Goal: Ask a question

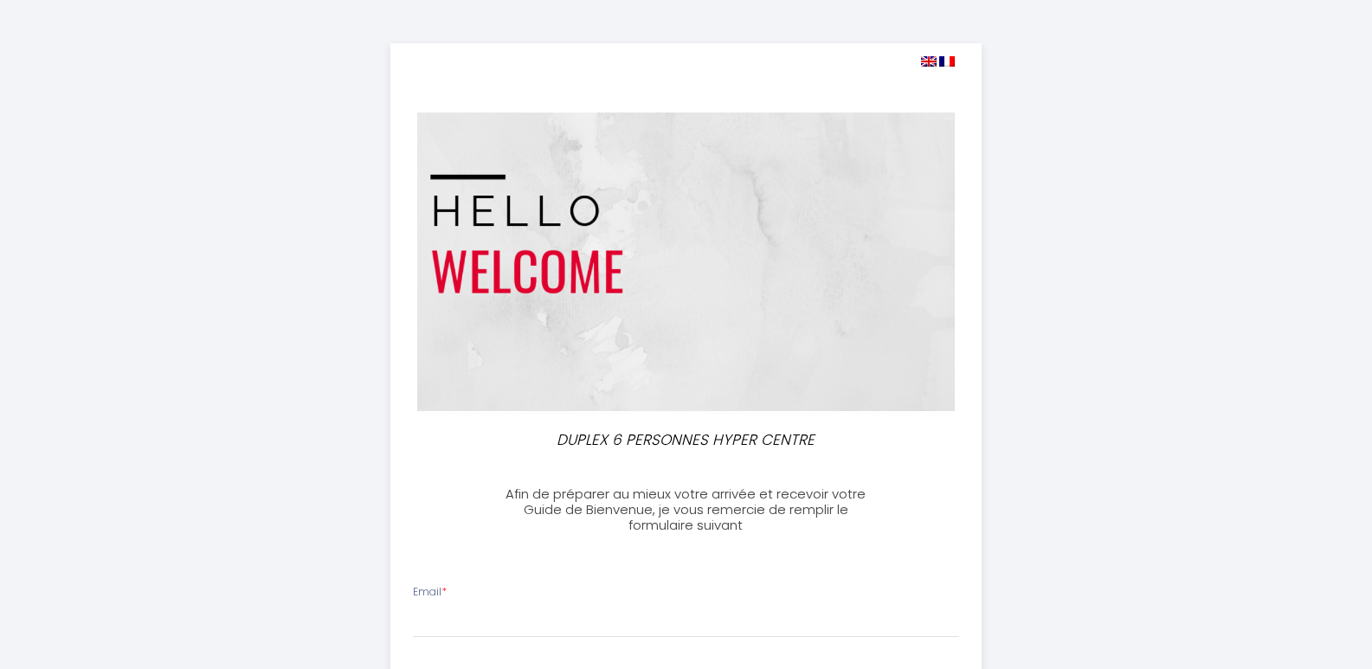
select select
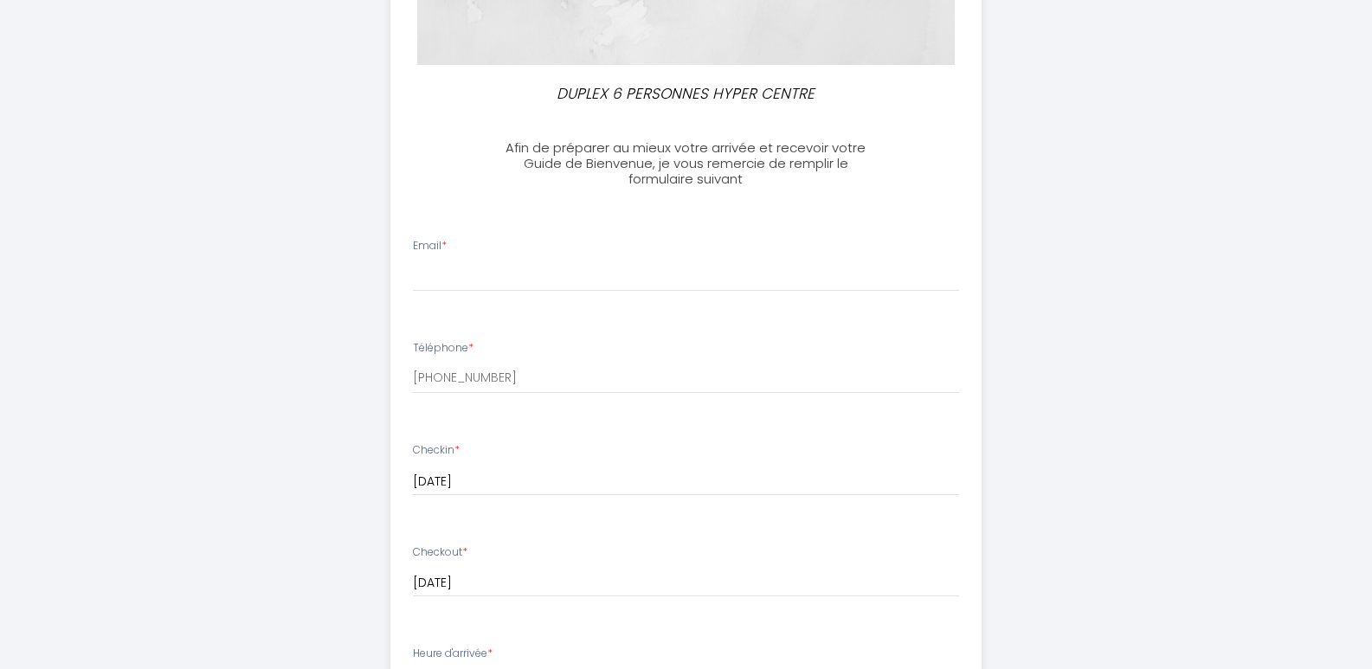
scroll to position [433, 0]
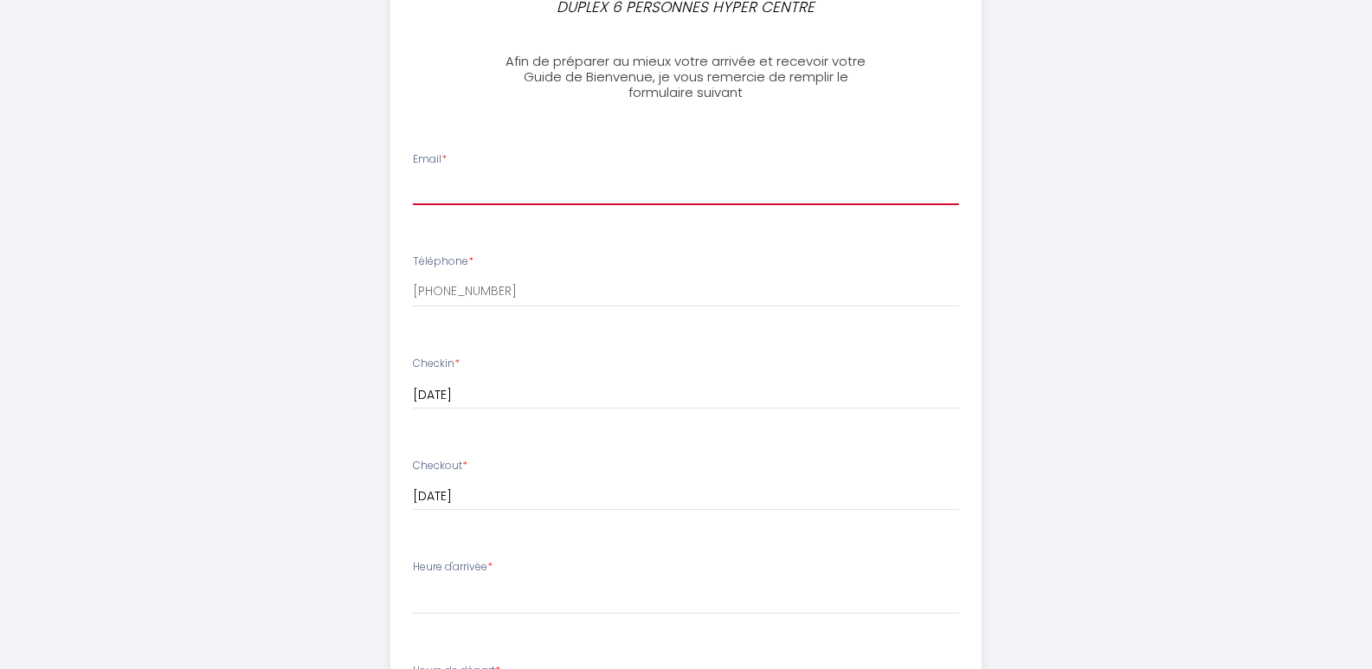
click at [446, 182] on input "Email *" at bounding box center [686, 189] width 546 height 31
type input "[EMAIL_ADDRESS][DOMAIN_NAME]"
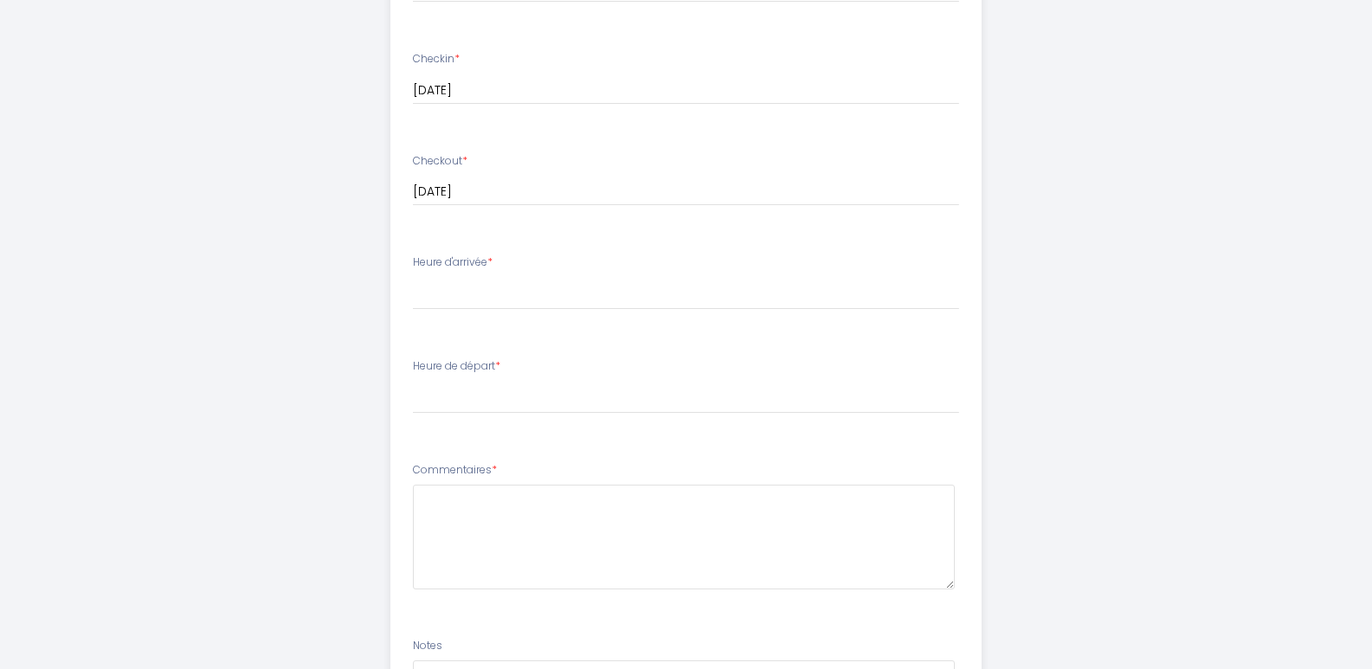
scroll to position [779, 0]
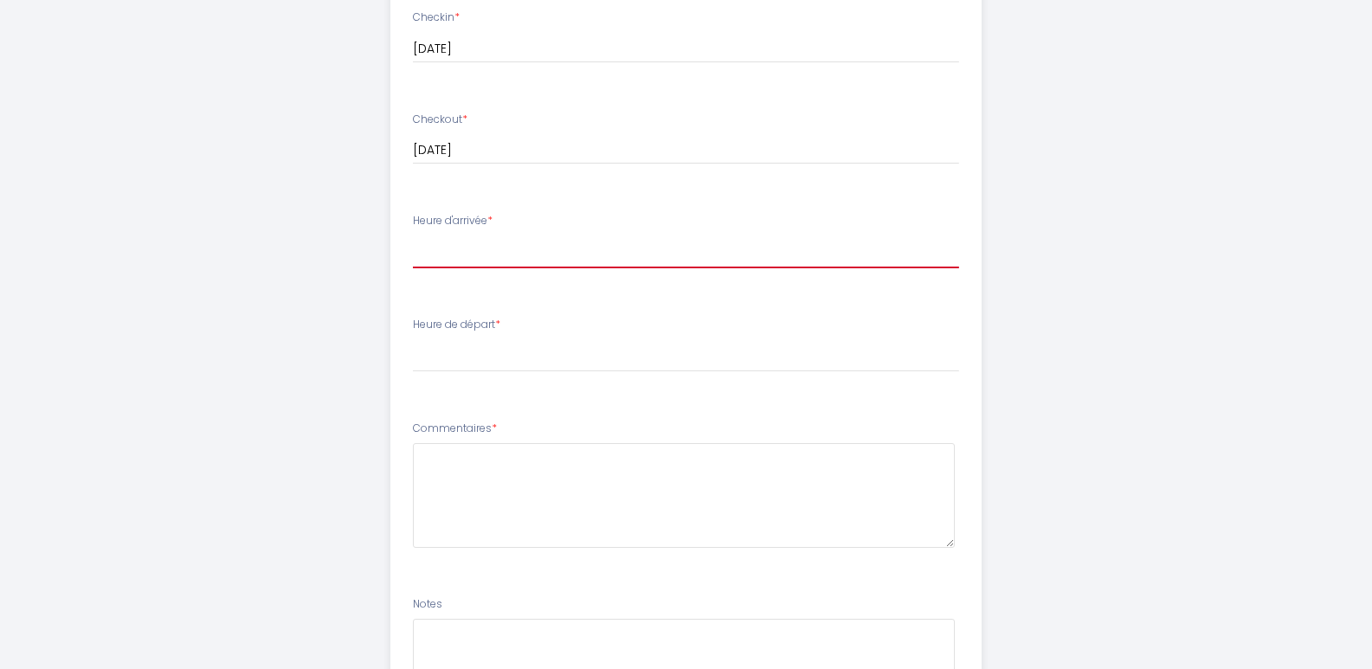
click at [471, 255] on select "16:00 16:30 17:00 17:30 18:00 18:30 19:00 19:30 20:00 20:30 21:00 21:30 22:00 2…" at bounding box center [686, 251] width 546 height 33
select select "16:00"
click at [413, 235] on select "16:00 16:30 17:00 17:30 18:00 18:30 19:00 19:30 20:00 20:30 21:00 21:30 22:00 2…" at bounding box center [686, 251] width 546 height 33
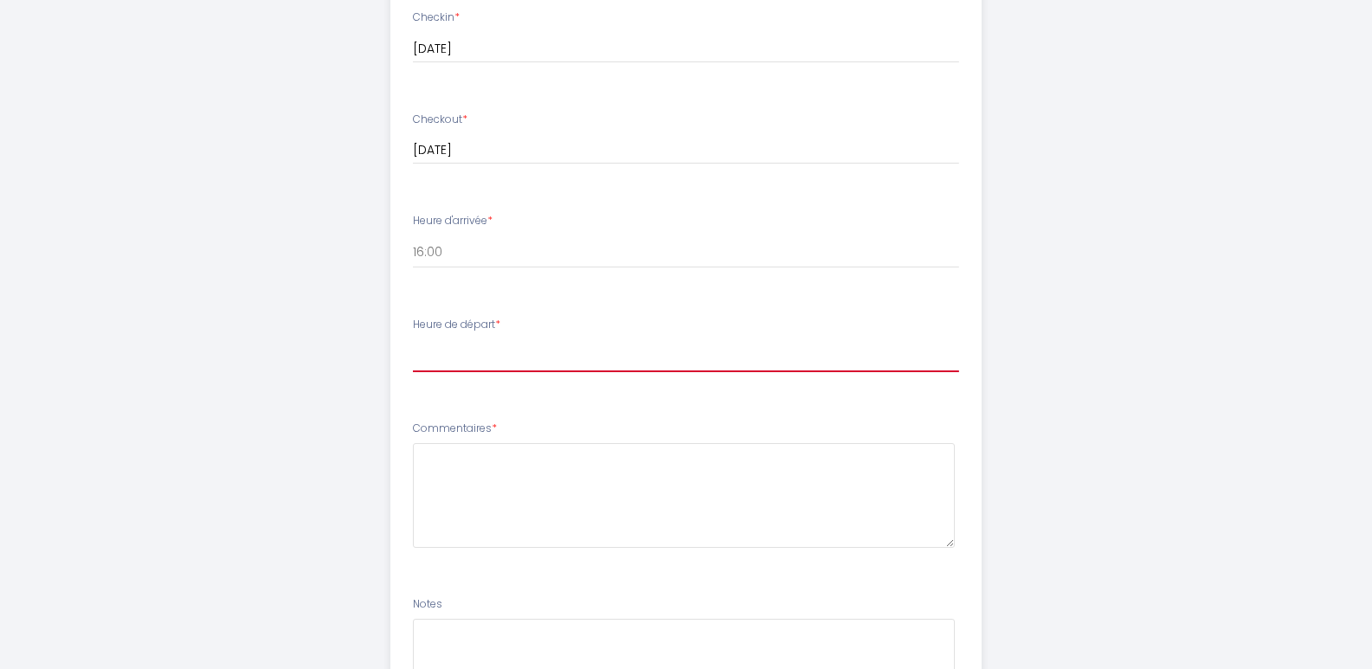
click at [524, 360] on select "00:00 00:30 01:00 01:30 02:00 02:30 03:00 03:30 04:00 04:30 05:00 05:30 06:00 0…" at bounding box center [686, 355] width 546 height 33
select select "11:00"
click at [413, 339] on select "00:00 00:30 01:00 01:30 02:00 02:30 03:00 03:30 04:00 04:30 05:00 05:30 06:00 0…" at bounding box center [686, 355] width 546 height 33
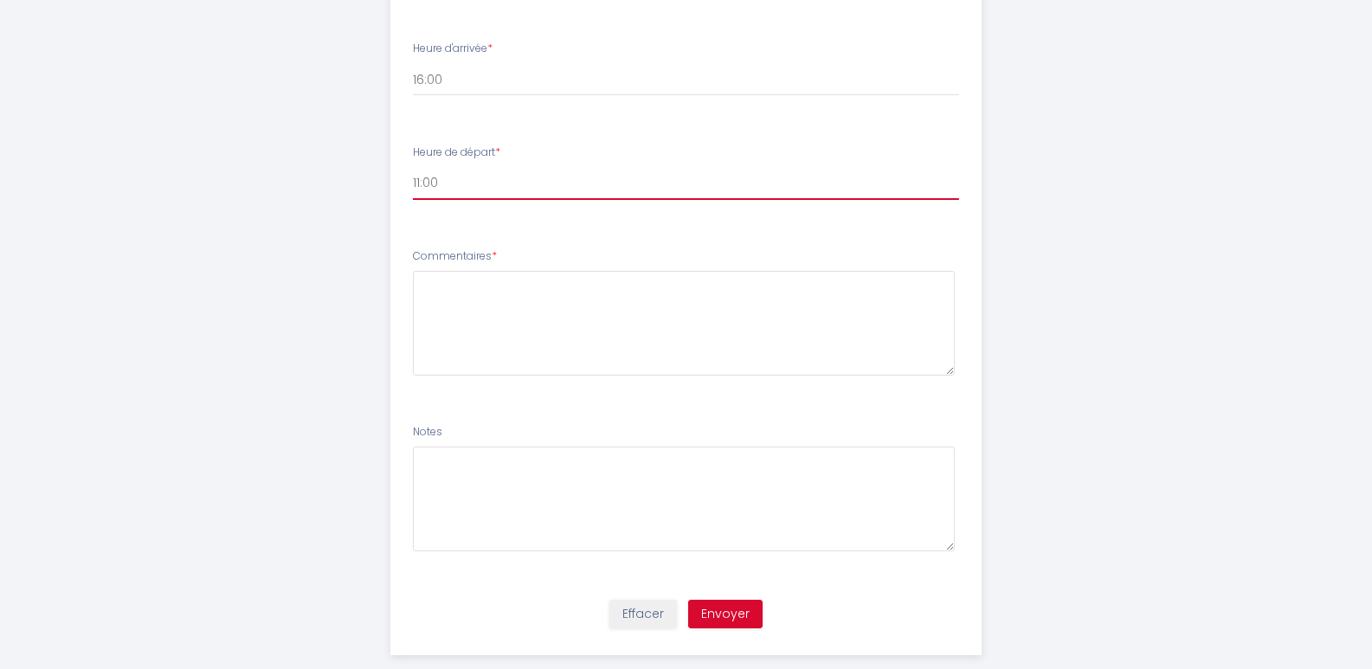
scroll to position [952, 0]
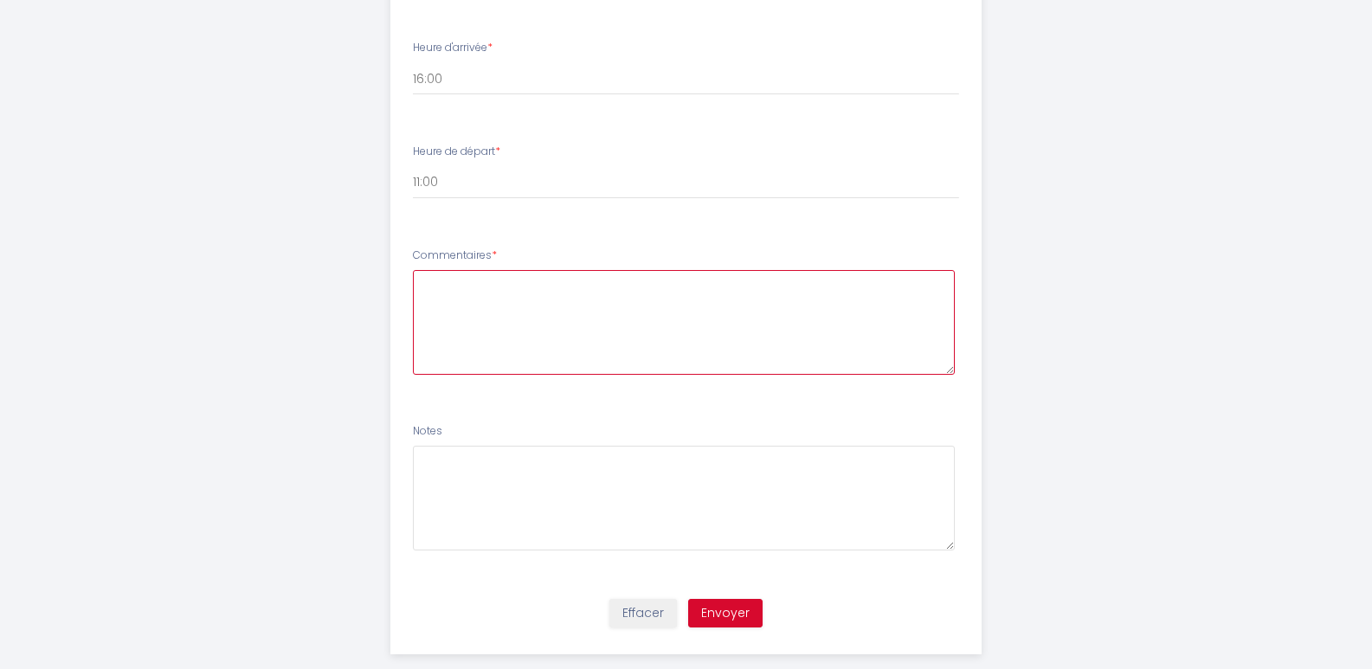
click at [482, 301] on textarea at bounding box center [684, 322] width 542 height 105
type textarea "b"
click at [842, 301] on textarea "Bonjour, Dans ma réservation je ne vois pas ma fille de 11 ans (détail du nombr…" at bounding box center [684, 322] width 542 height 105
click at [896, 301] on textarea "Bonjour, Dans ma réservation je ne vois pas ma fille de 11 ans (détail du nombr…" at bounding box center [684, 322] width 542 height 105
click at [872, 299] on textarea "Bonjour, Dans ma réservation je ne vois pas ma fille de 11 ans (détail du nombr…" at bounding box center [684, 322] width 542 height 105
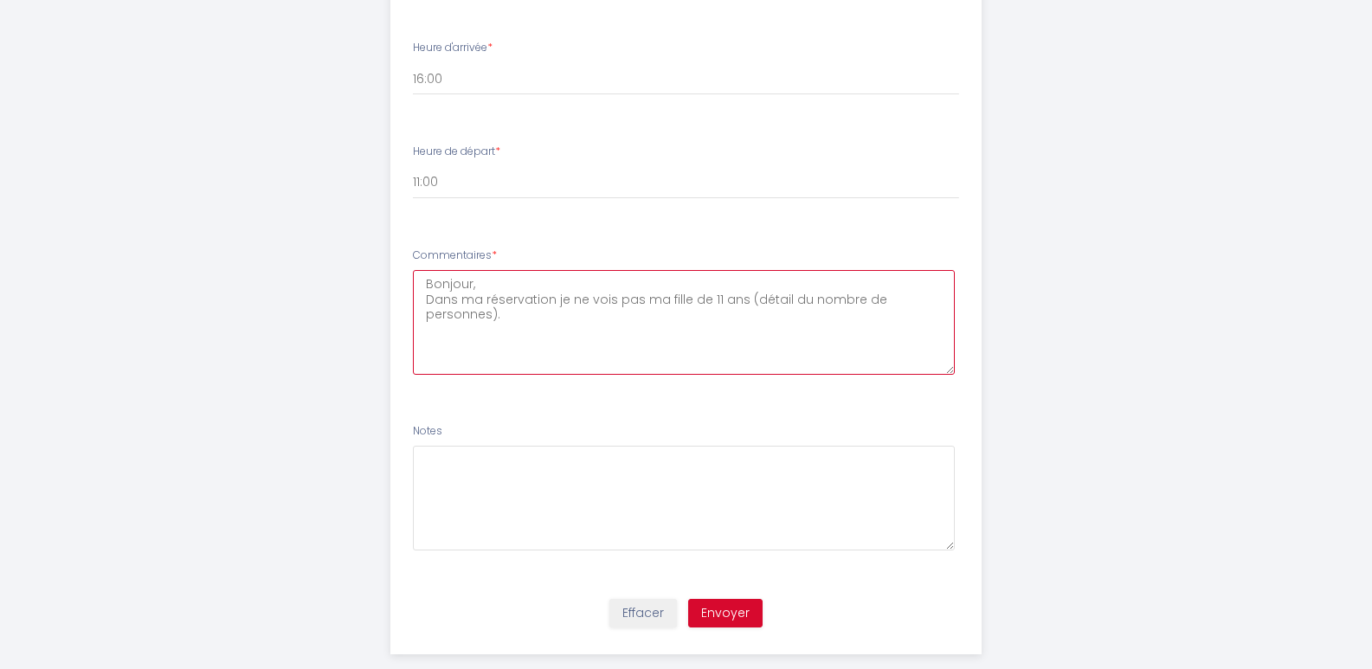
click at [435, 332] on textarea "Bonjour, Dans ma réservation je ne vois pas ma fille de 11 ans (détail du nombr…" at bounding box center [684, 322] width 542 height 105
type textarea "Bonjour, Dans ma réservation je ne vois pas ma fille de 11 ans (détail du nombr…"
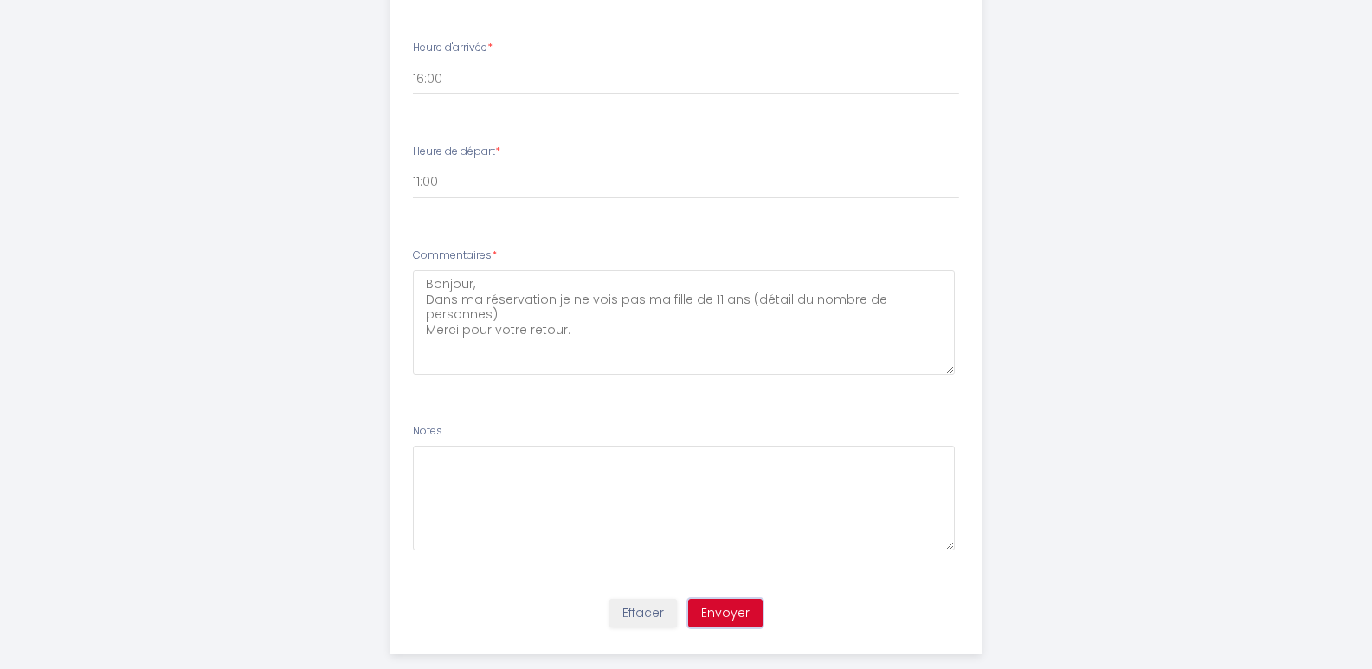
click at [722, 610] on button "Envoyer" at bounding box center [725, 613] width 74 height 29
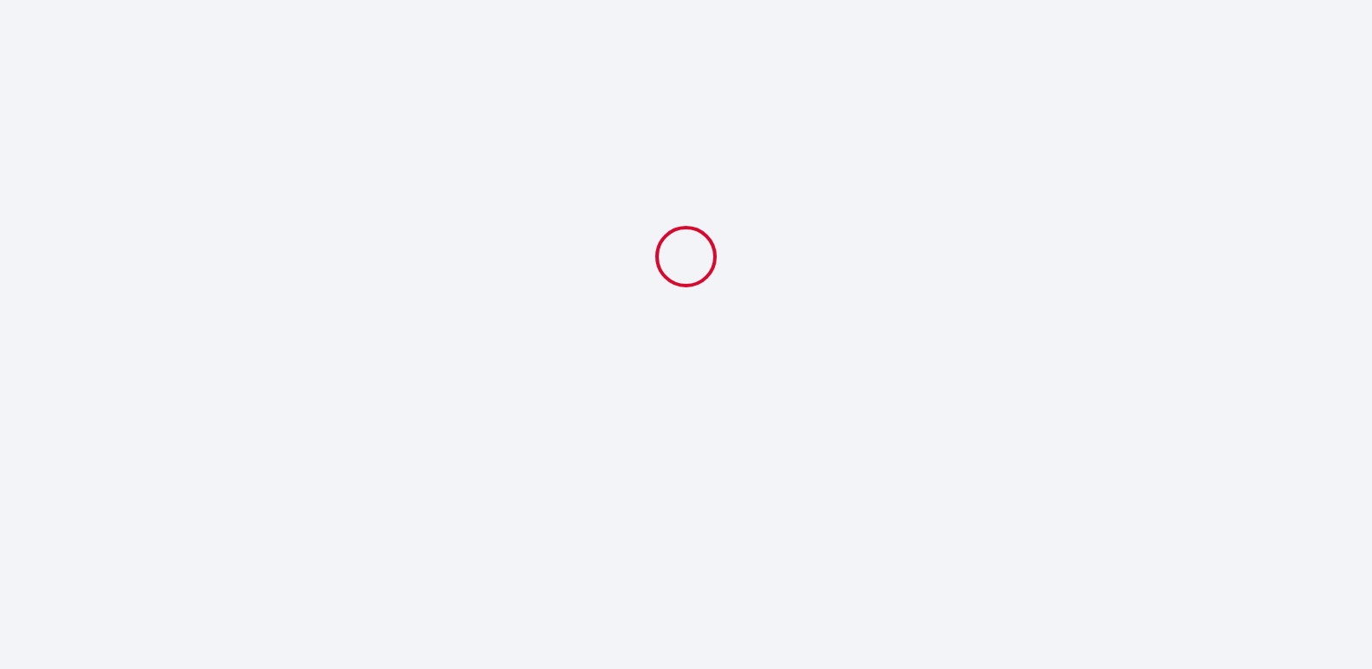
scroll to position [0, 0]
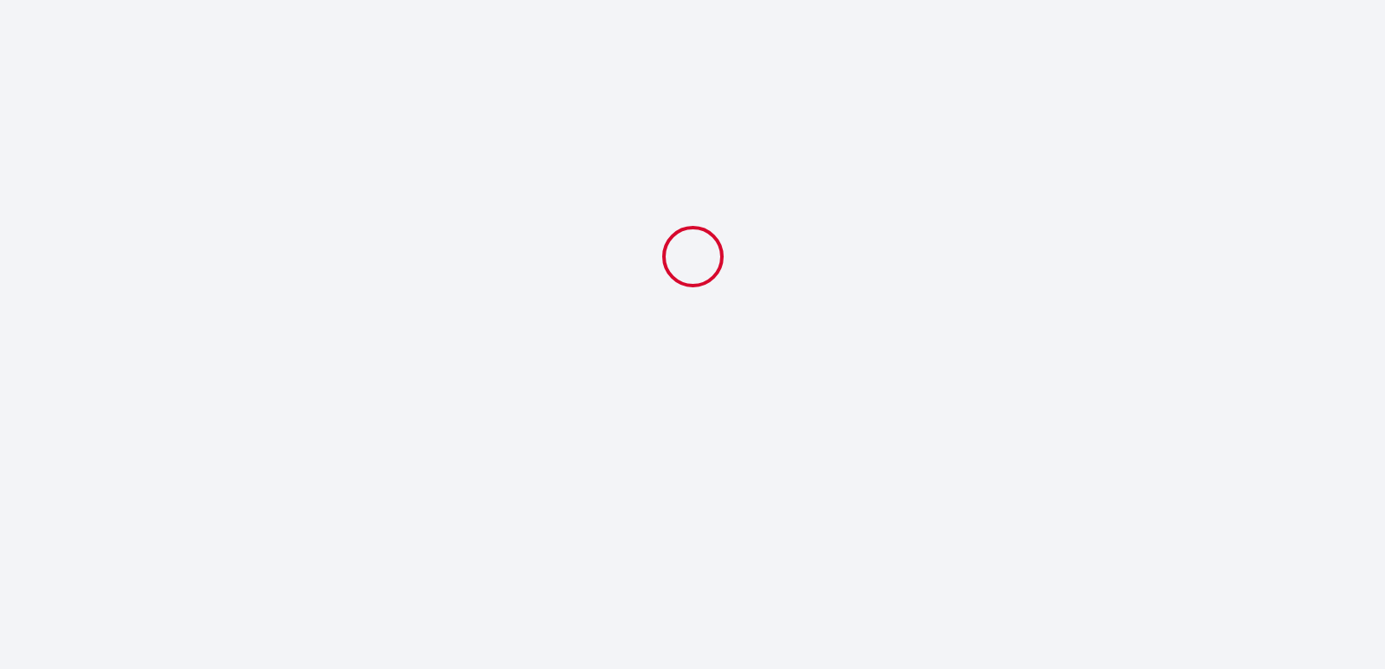
select select "11:00"
